Goal: Obtain resource: Obtain resource

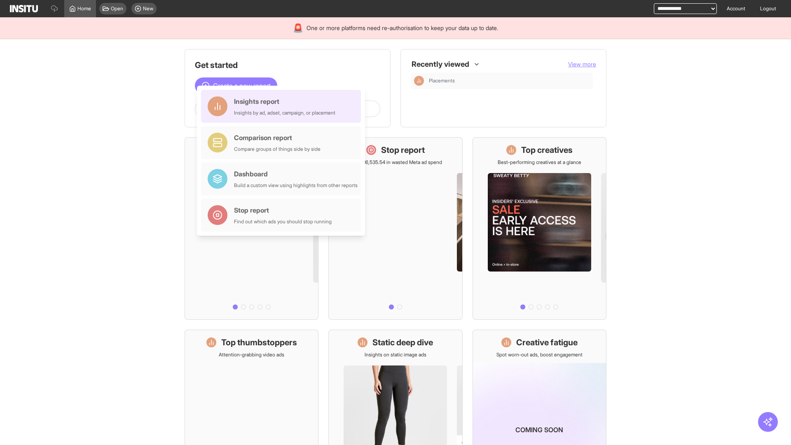
click at [283, 106] on div "Insights report Insights by ad, adset, campaign, or placement" at bounding box center [284, 106] width 101 height 20
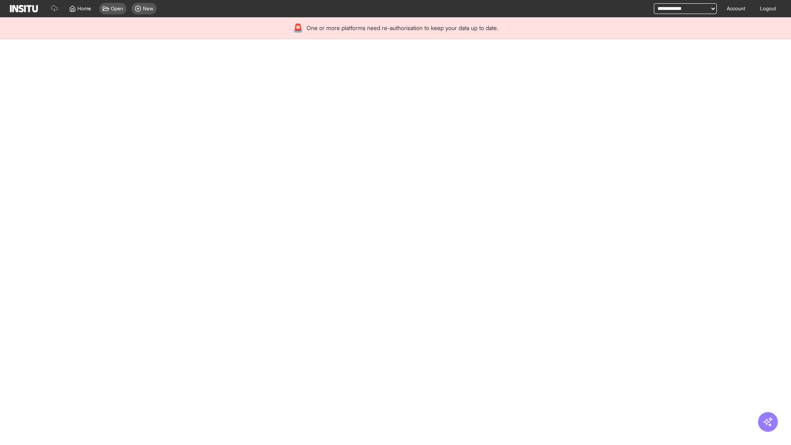
select select "**"
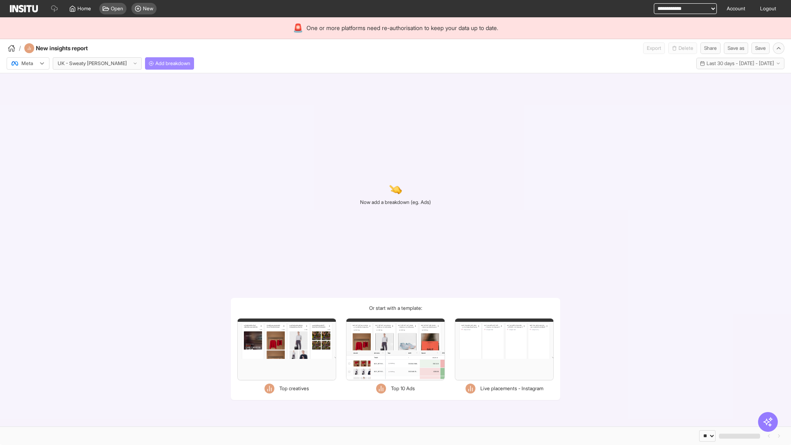
click at [155, 63] on span "Add breakdown" at bounding box center [172, 63] width 35 height 7
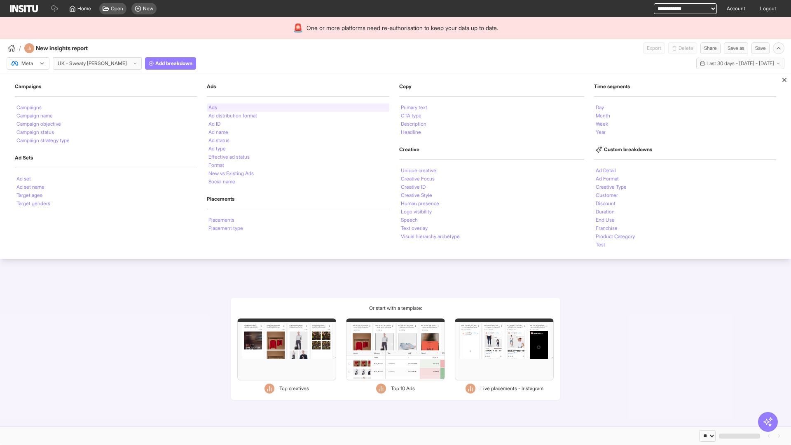
click at [212, 108] on li "Ads" at bounding box center [212, 107] width 9 height 5
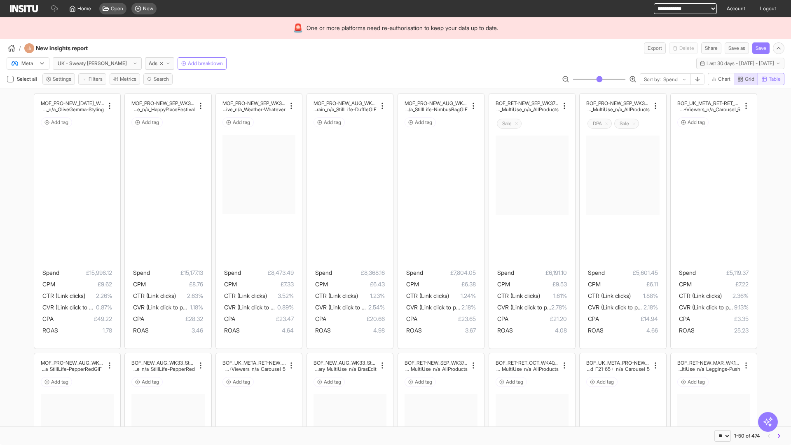
click at [771, 79] on span "Table" at bounding box center [775, 79] width 12 height 7
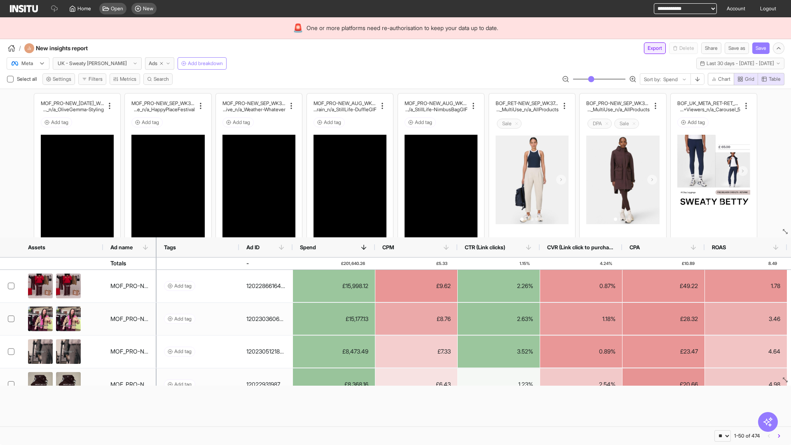
click at [650, 48] on button "Export" at bounding box center [655, 48] width 22 height 12
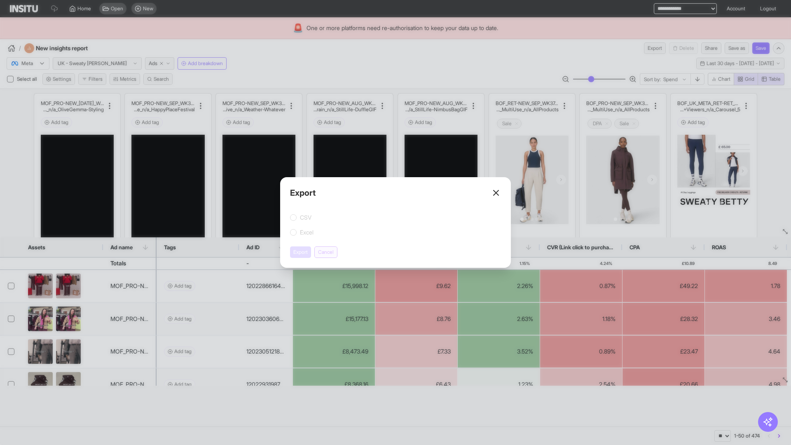
click at [327, 252] on button "Cancel" at bounding box center [325, 252] width 23 height 12
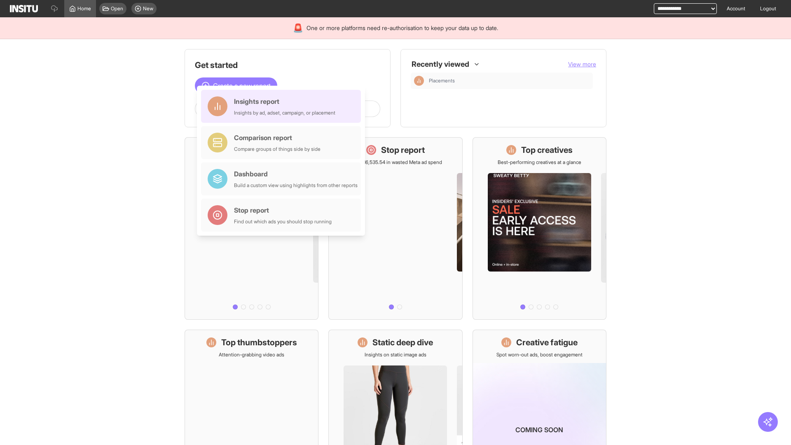
click at [283, 106] on div "Insights report Insights by ad, adset, campaign, or placement" at bounding box center [284, 106] width 101 height 20
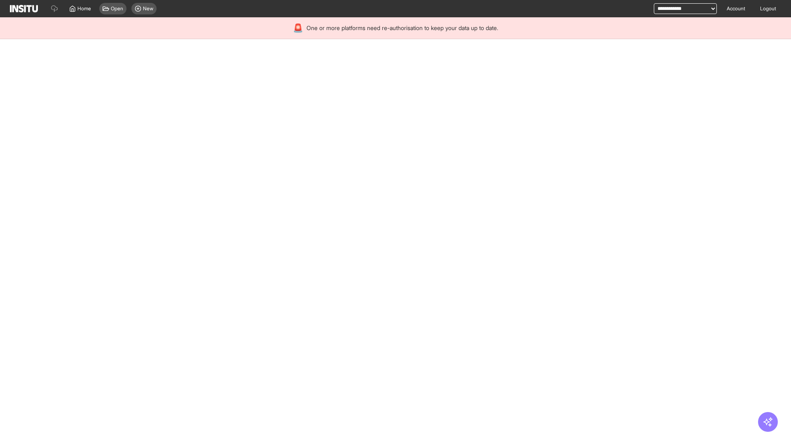
select select "**"
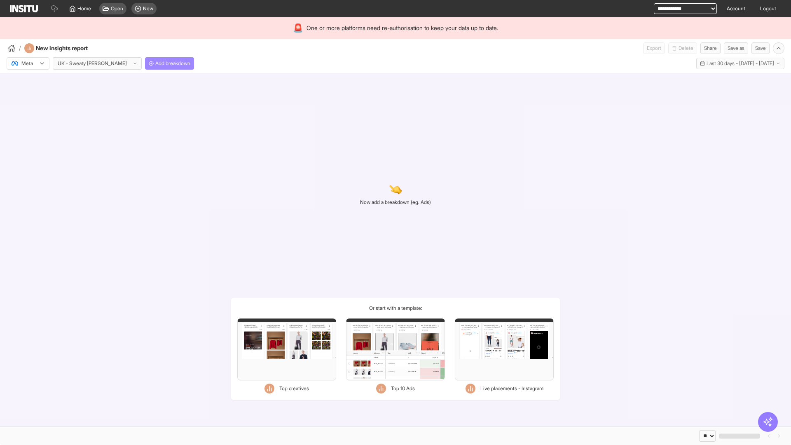
click at [155, 63] on span "Add breakdown" at bounding box center [172, 63] width 35 height 7
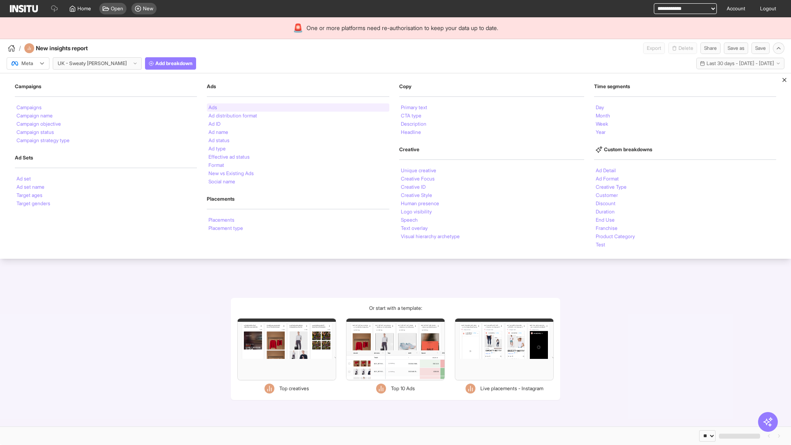
click at [212, 108] on li "Ads" at bounding box center [212, 107] width 9 height 5
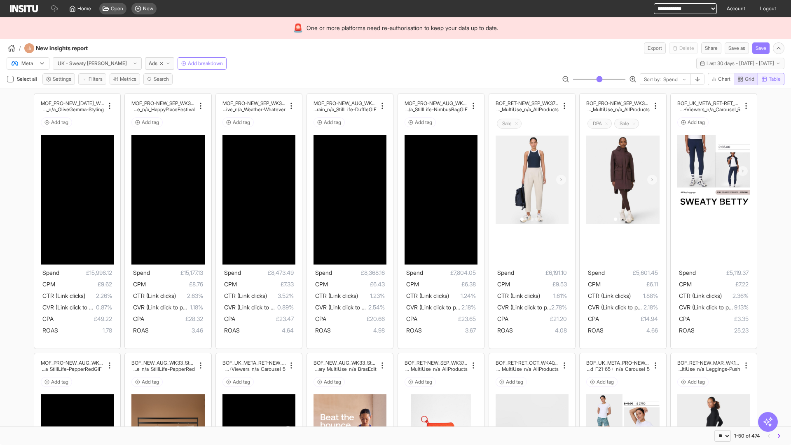
click at [771, 79] on span "Table" at bounding box center [775, 79] width 12 height 7
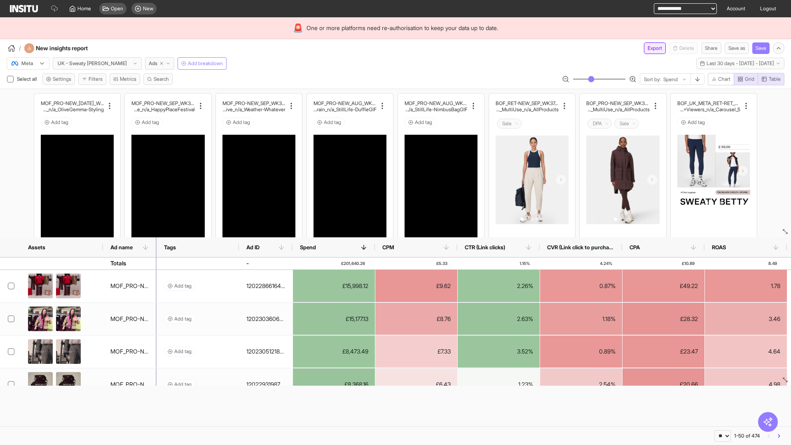
click at [650, 48] on button "Export" at bounding box center [655, 48] width 22 height 12
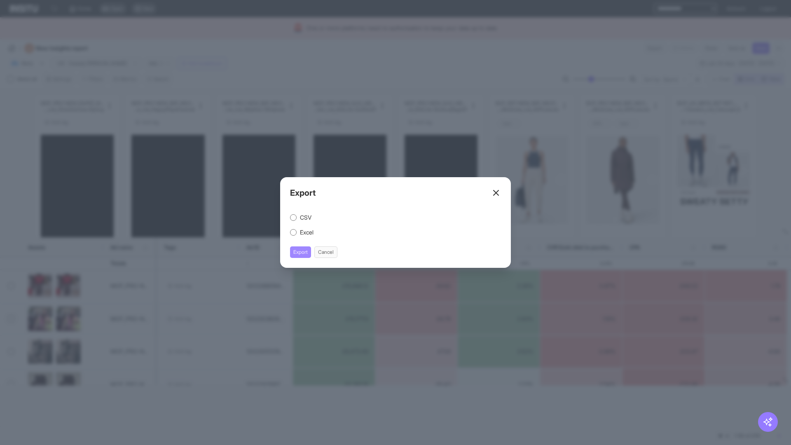
click at [301, 252] on button "Export" at bounding box center [300, 252] width 21 height 12
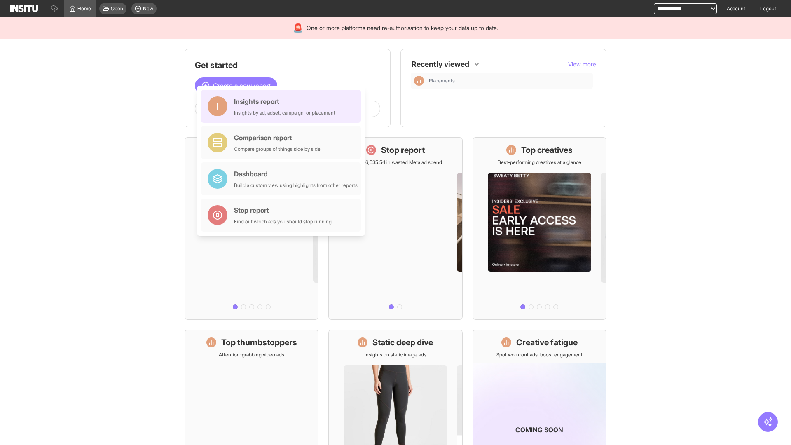
click at [283, 106] on div "Insights report Insights by ad, adset, campaign, or placement" at bounding box center [284, 106] width 101 height 20
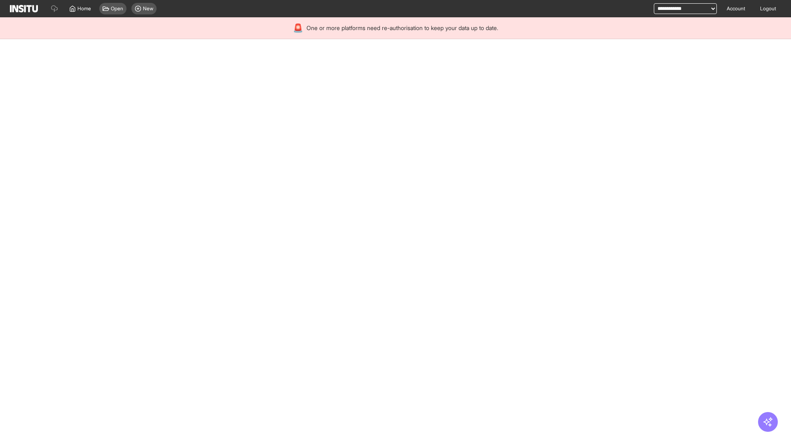
select select "**"
